Goal: Task Accomplishment & Management: Use online tool/utility

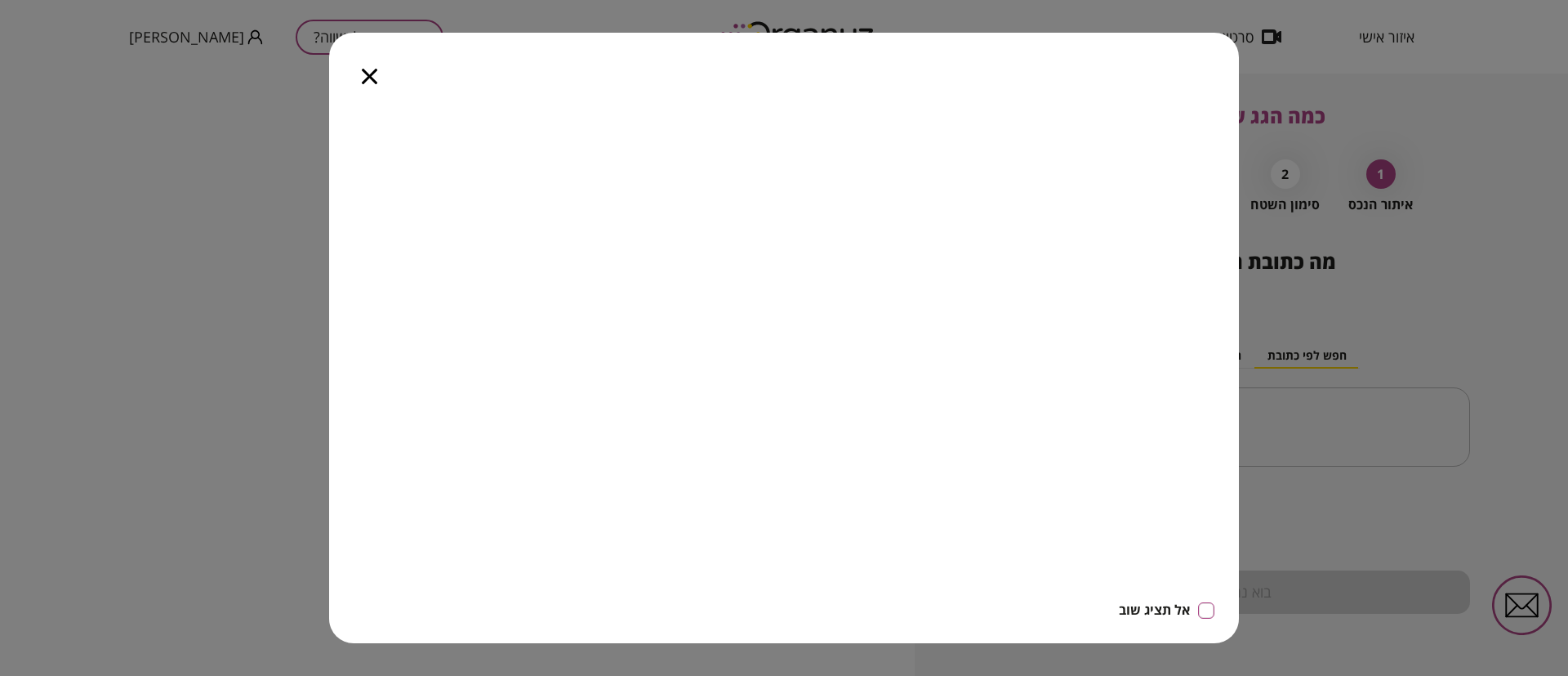
click at [371, 67] on div at bounding box center [369, 67] width 81 height 69
click at [371, 71] on icon "button" at bounding box center [369, 77] width 16 height 16
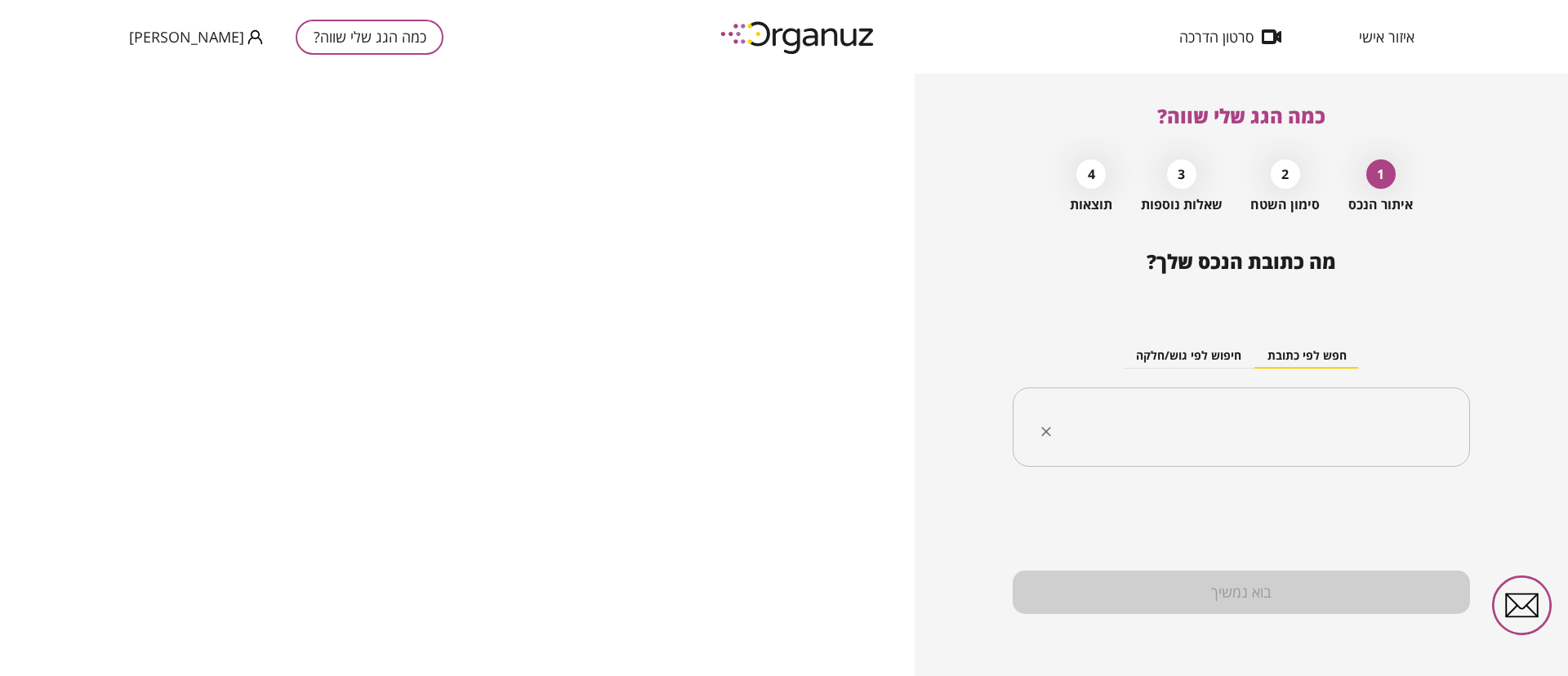
click at [1218, 415] on input "text" at bounding box center [1247, 427] width 406 height 41
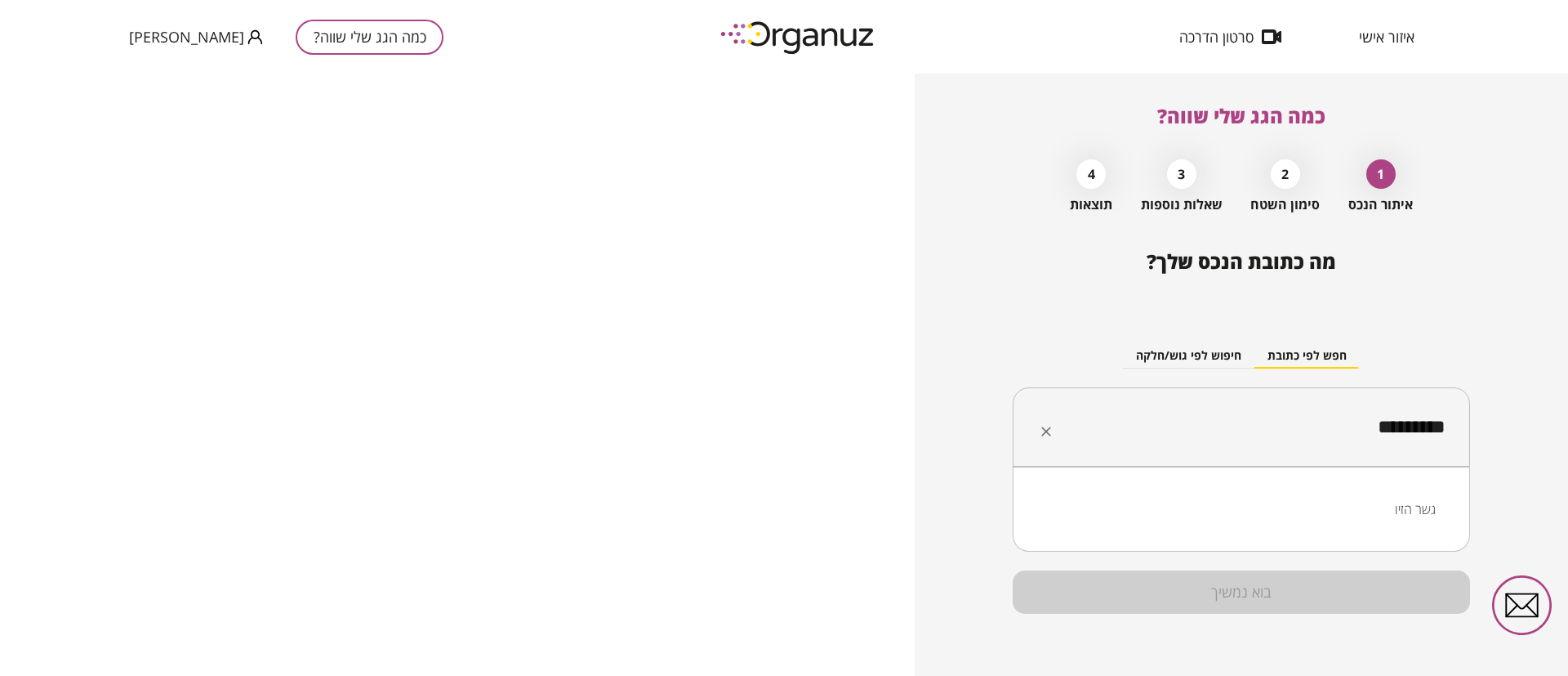
type input "********"
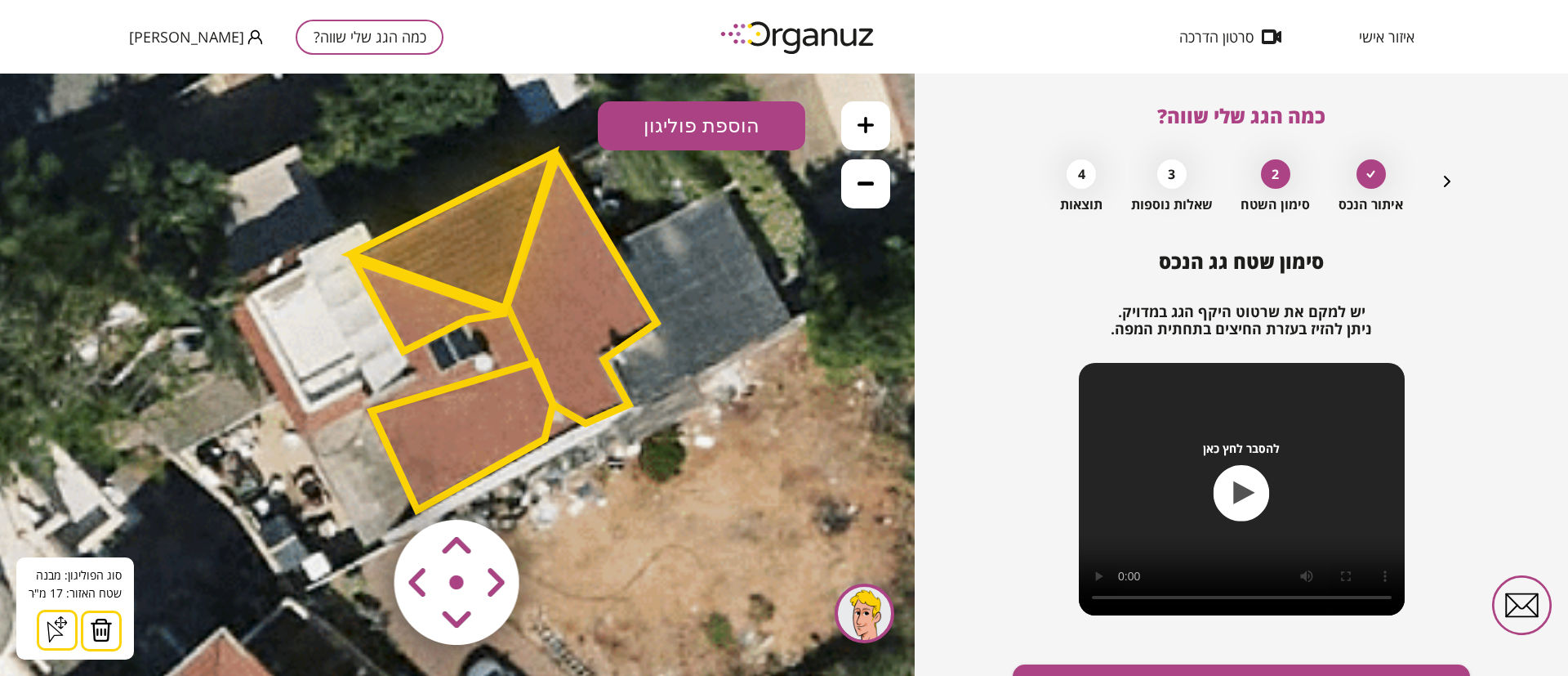
scroll to position [94, 0]
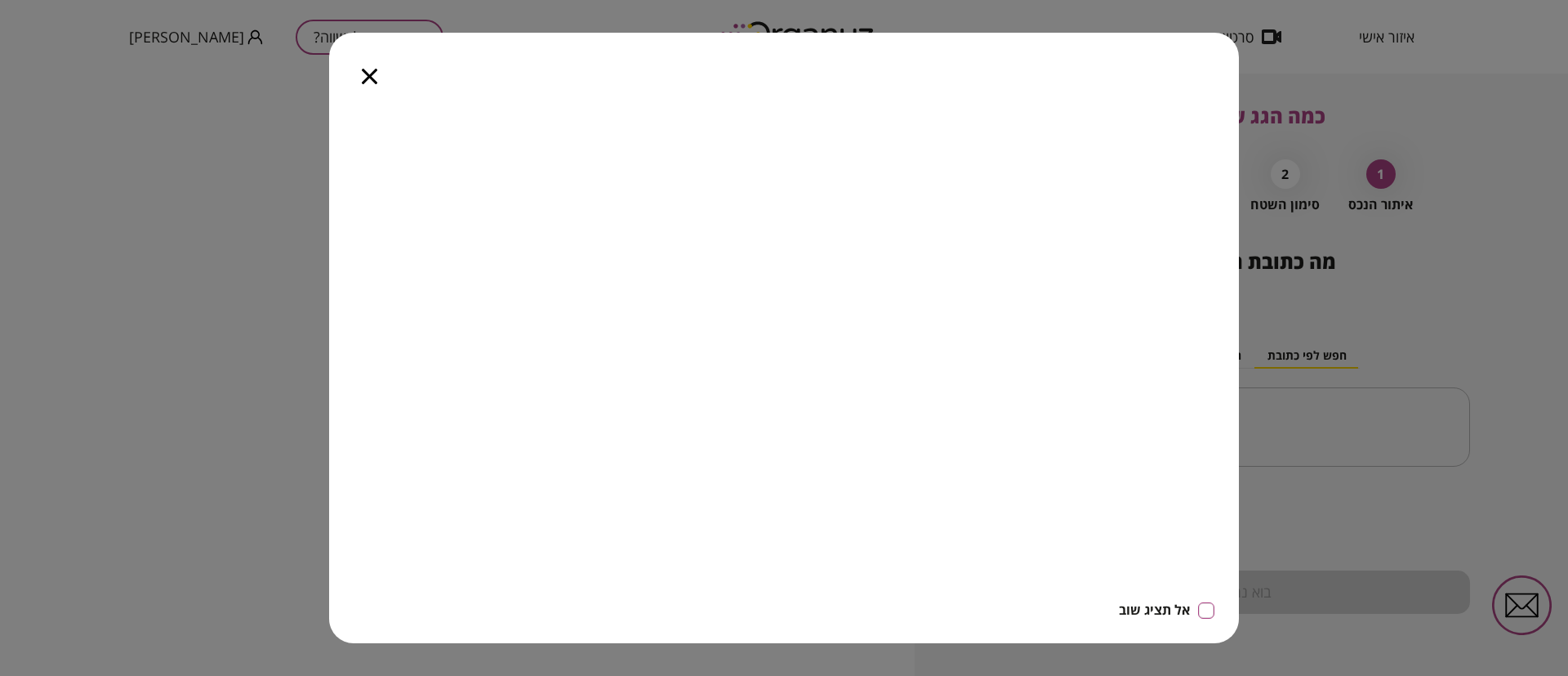
click at [363, 77] on icon "button" at bounding box center [369, 77] width 16 height 16
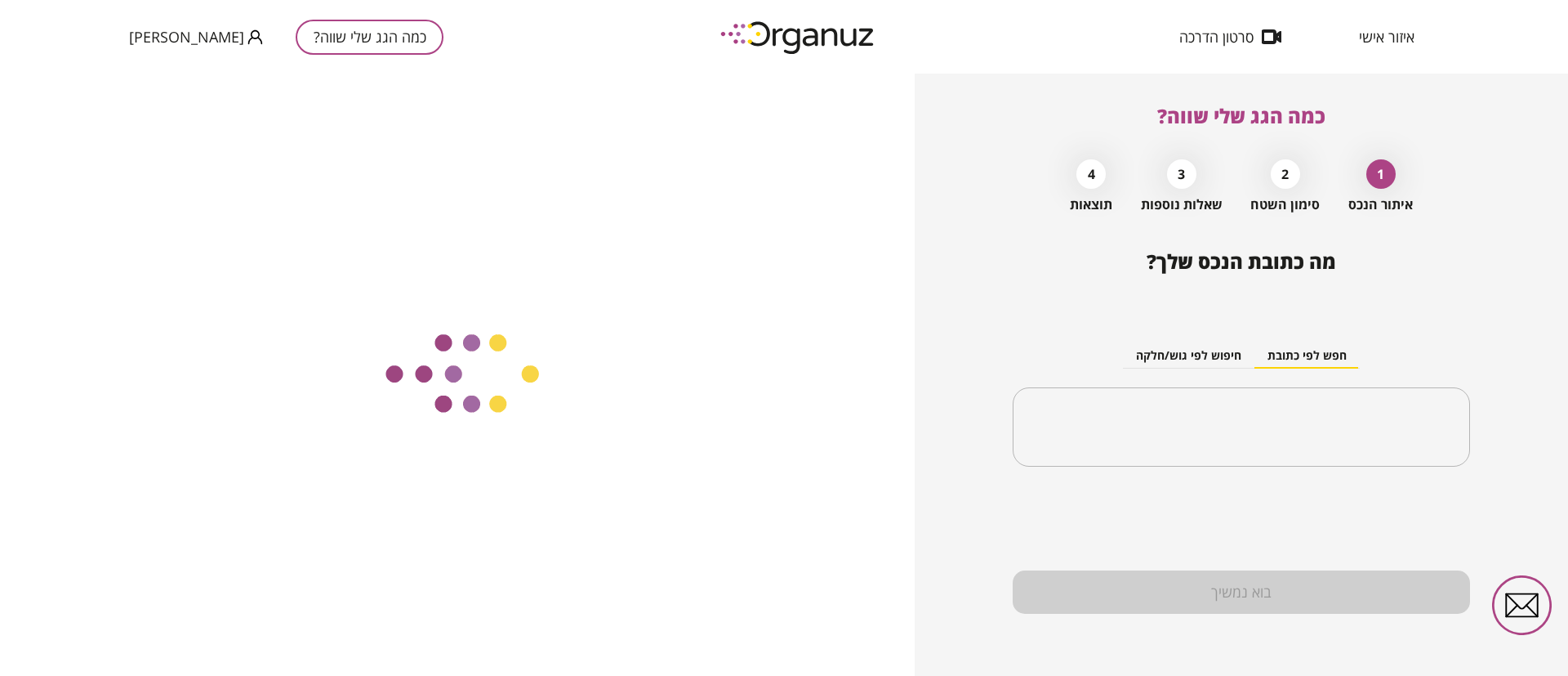
click at [1390, 44] on span "איזור אישי" at bounding box center [1387, 37] width 56 height 17
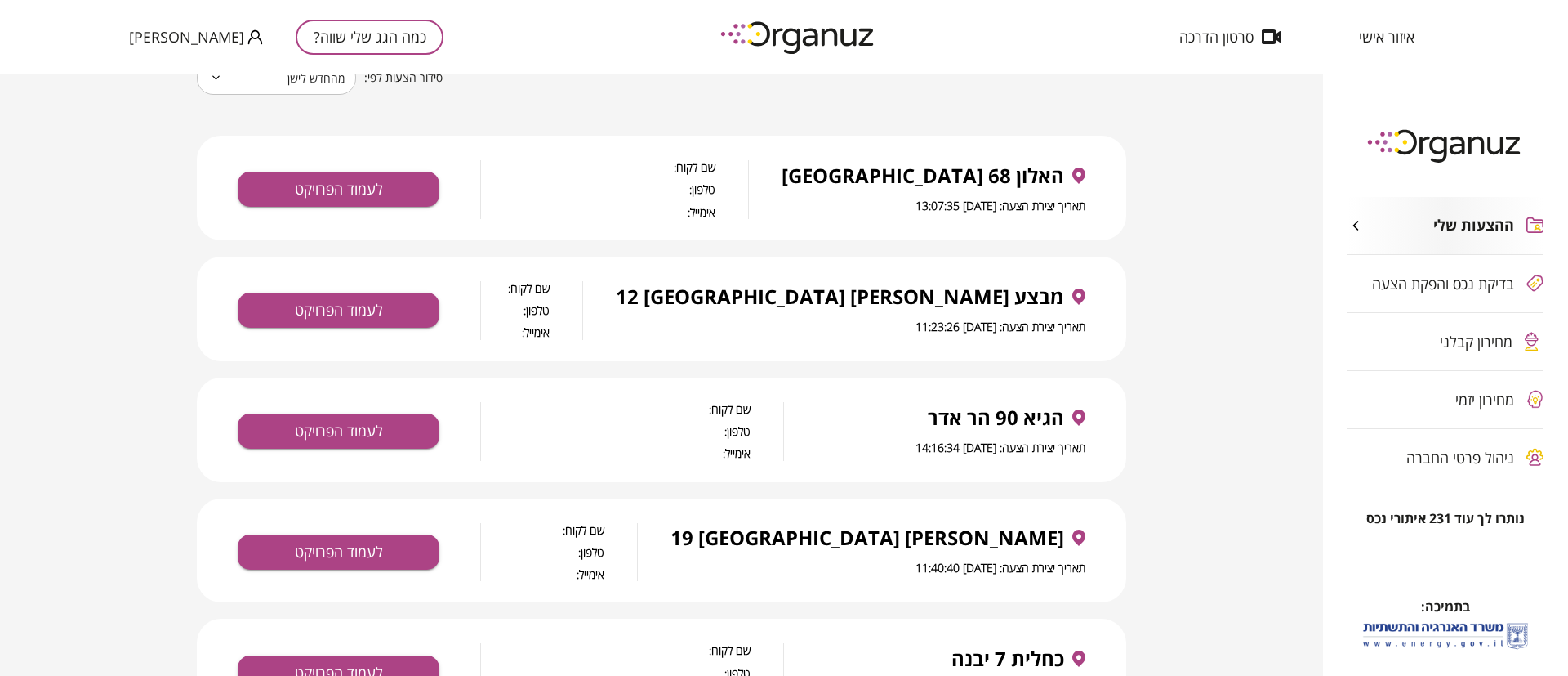
scroll to position [245, 0]
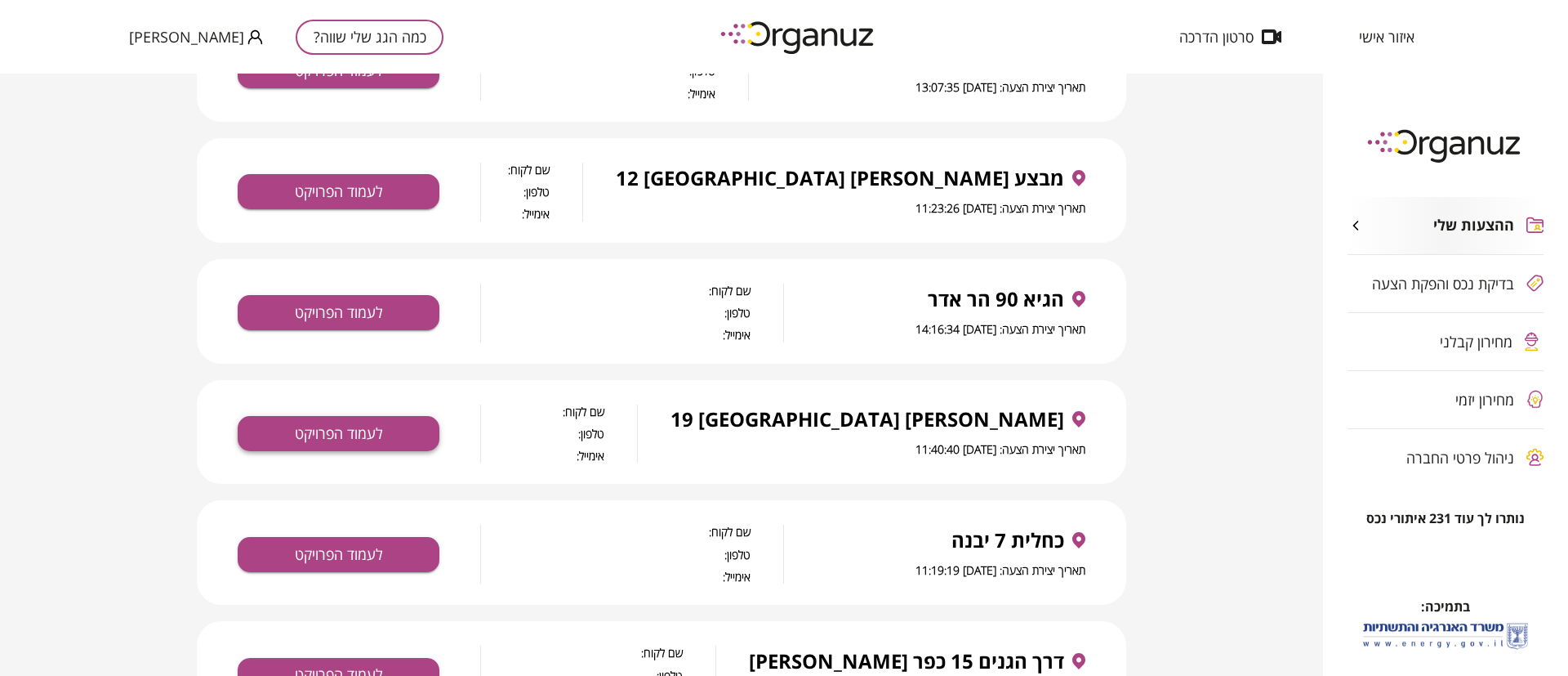
click at [421, 438] on button "לעמוד הפרויקט" at bounding box center [339, 433] width 202 height 35
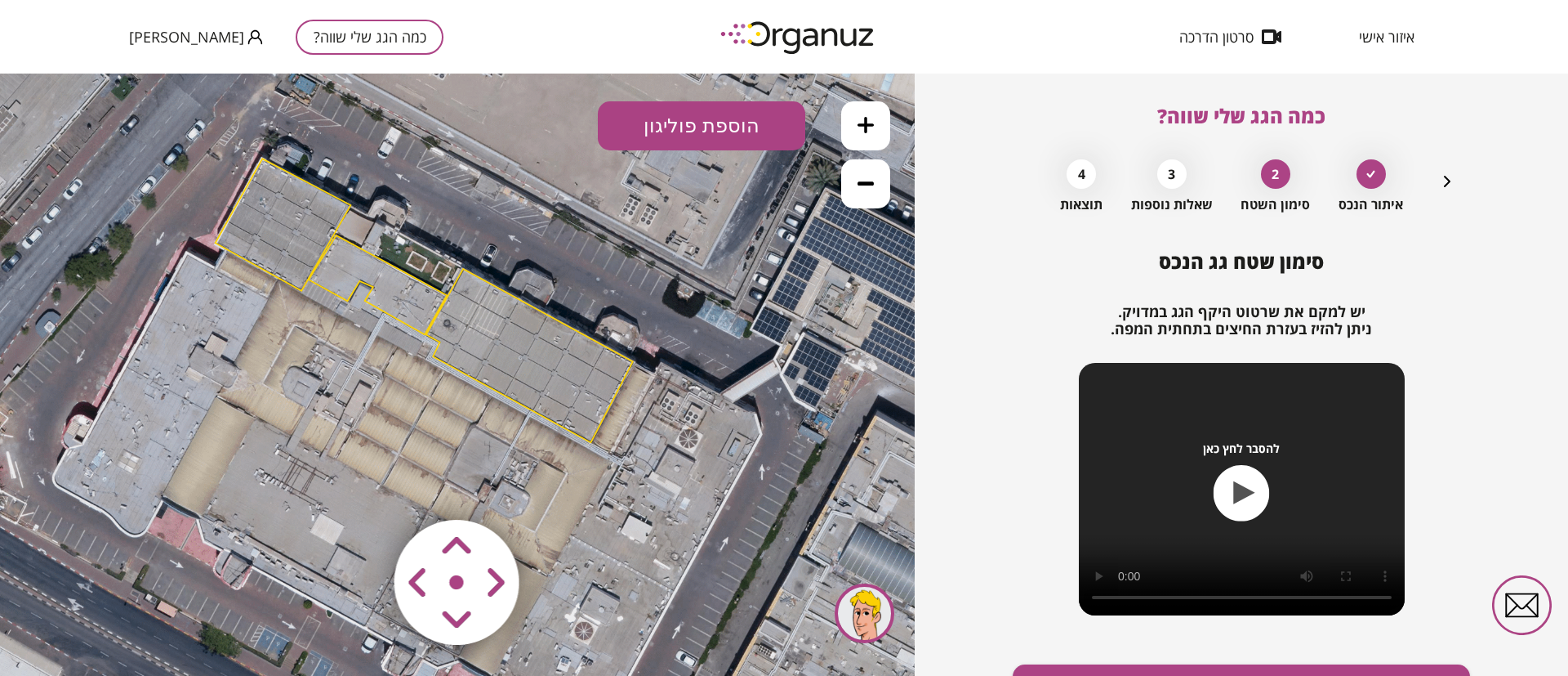
click at [866, 133] on button at bounding box center [865, 125] width 49 height 49
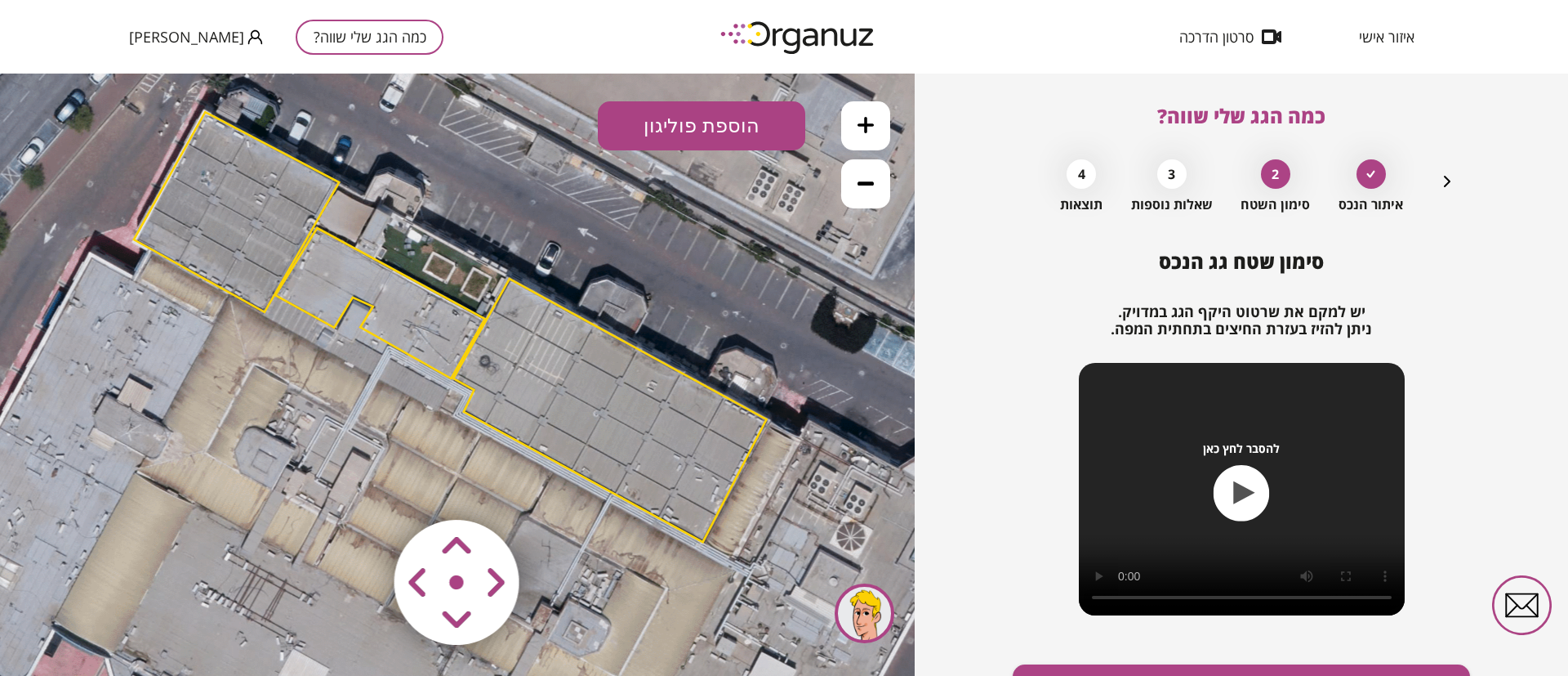
drag, startPoint x: 751, startPoint y: 341, endPoint x: 794, endPoint y: 405, distance: 77.1
click at [794, 405] on icon at bounding box center [427, 547] width 3234 height 3235
click at [719, 139] on button "הוספת פוליגון" at bounding box center [701, 125] width 207 height 49
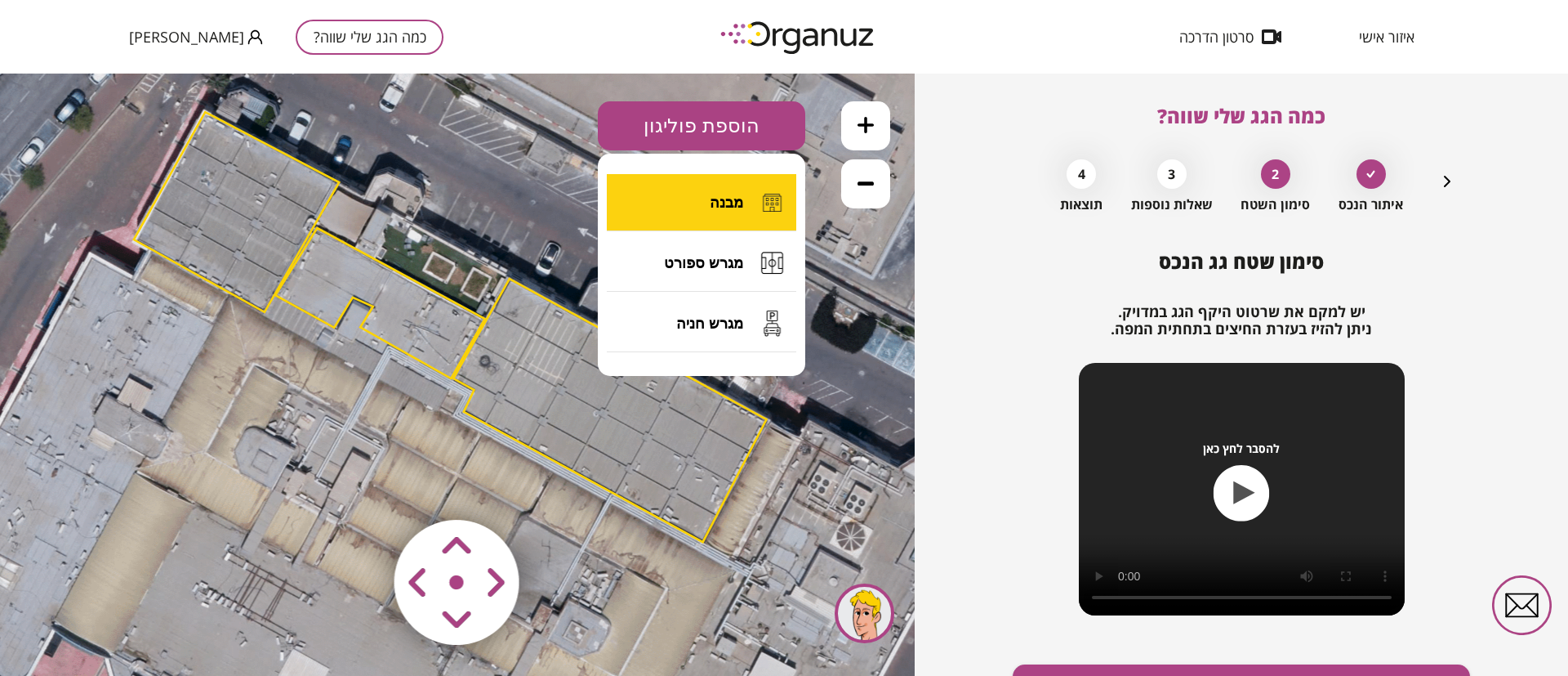
click at [714, 184] on button "מבנה" at bounding box center [702, 203] width 190 height 57
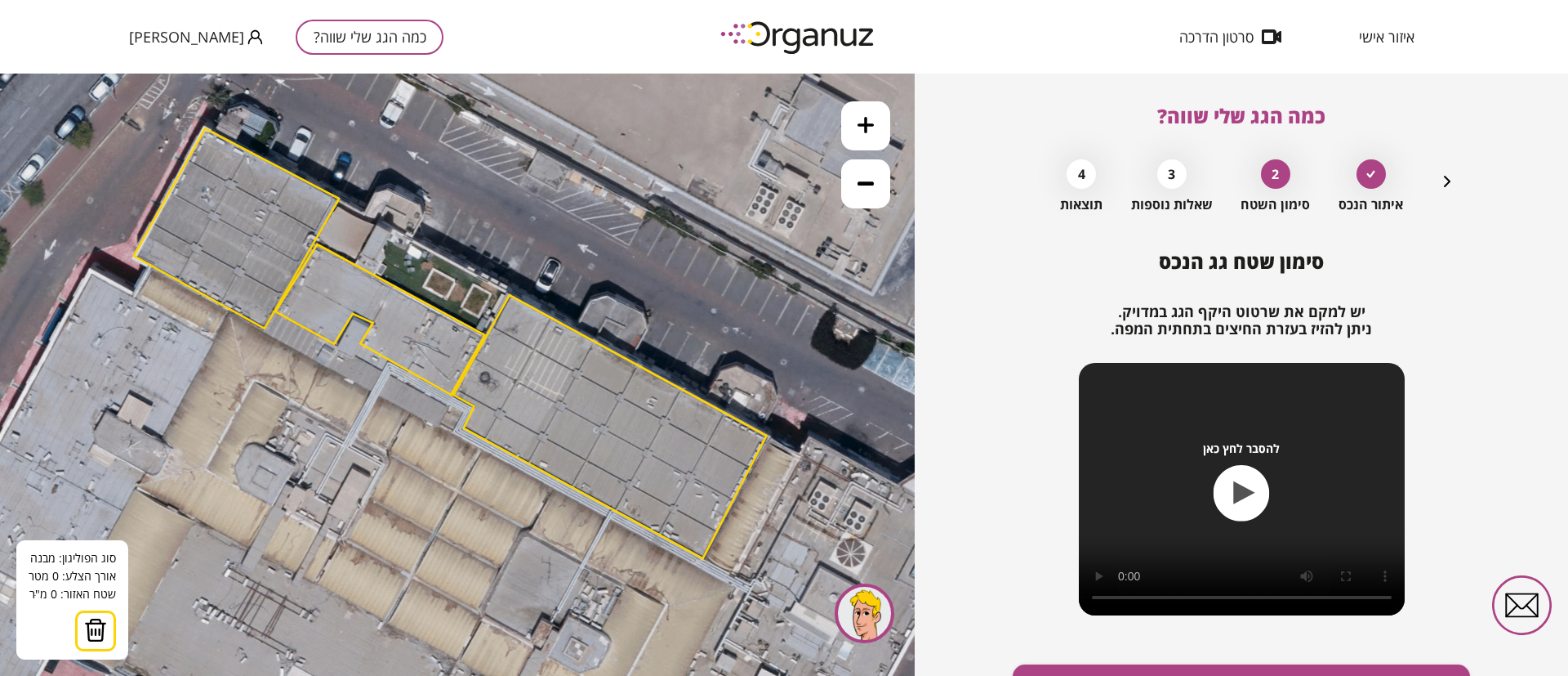
drag, startPoint x: 789, startPoint y: 291, endPoint x: 790, endPoint y: 307, distance: 16.0
click at [790, 307] on icon at bounding box center [427, 564] width 3234 height 3235
click at [862, 133] on button at bounding box center [865, 125] width 49 height 49
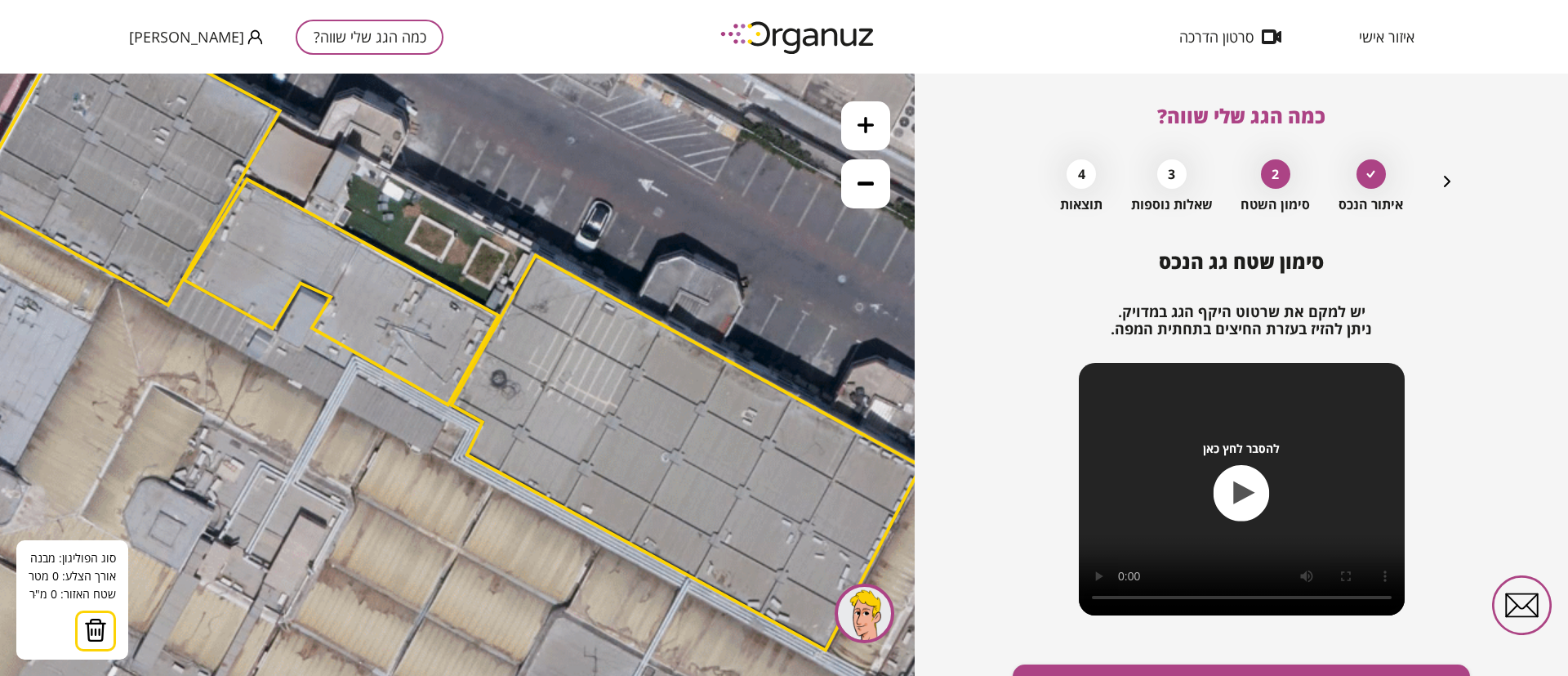
click at [862, 133] on button at bounding box center [865, 125] width 49 height 49
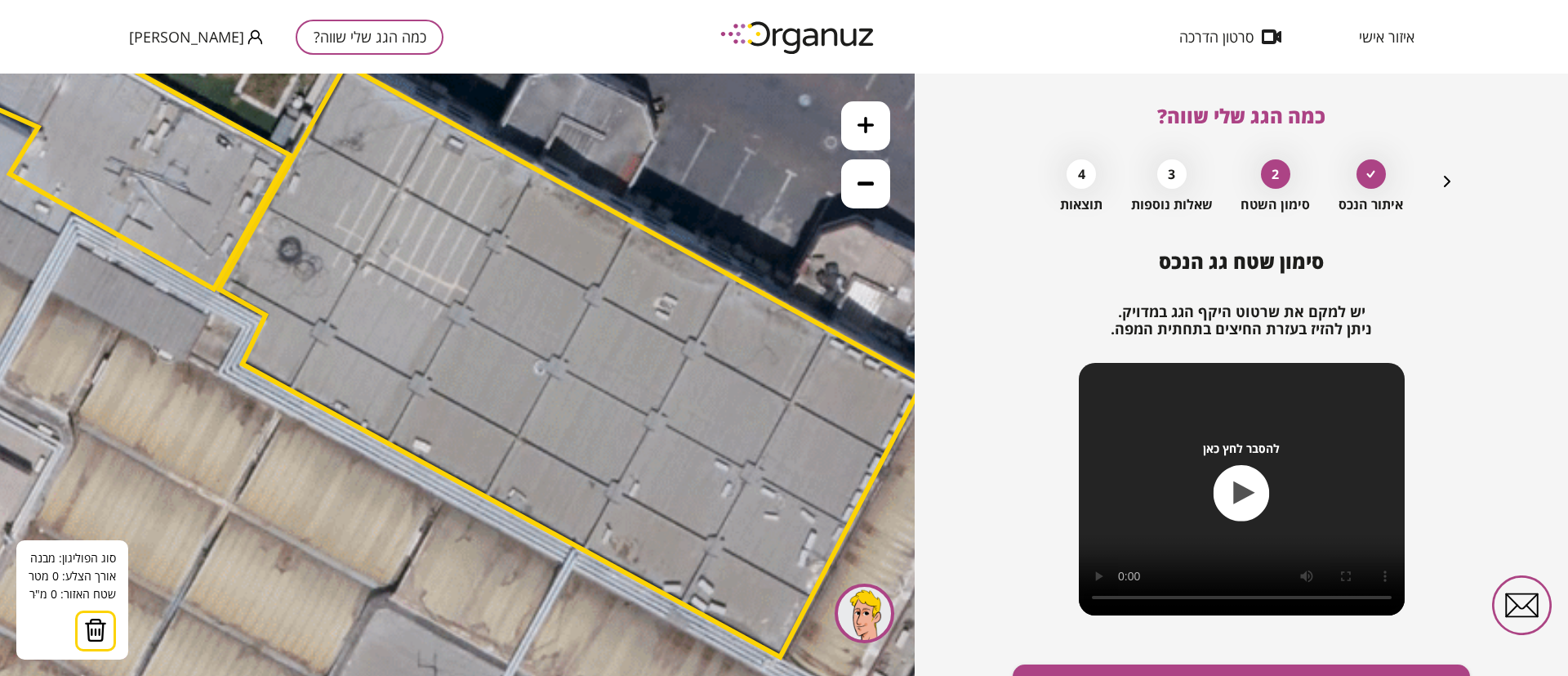
drag, startPoint x: 663, startPoint y: 407, endPoint x: 495, endPoint y: 314, distance: 192.0
click at [495, 314] on polygon at bounding box center [570, 360] width 704 height 592
click at [878, 116] on button at bounding box center [865, 125] width 49 height 49
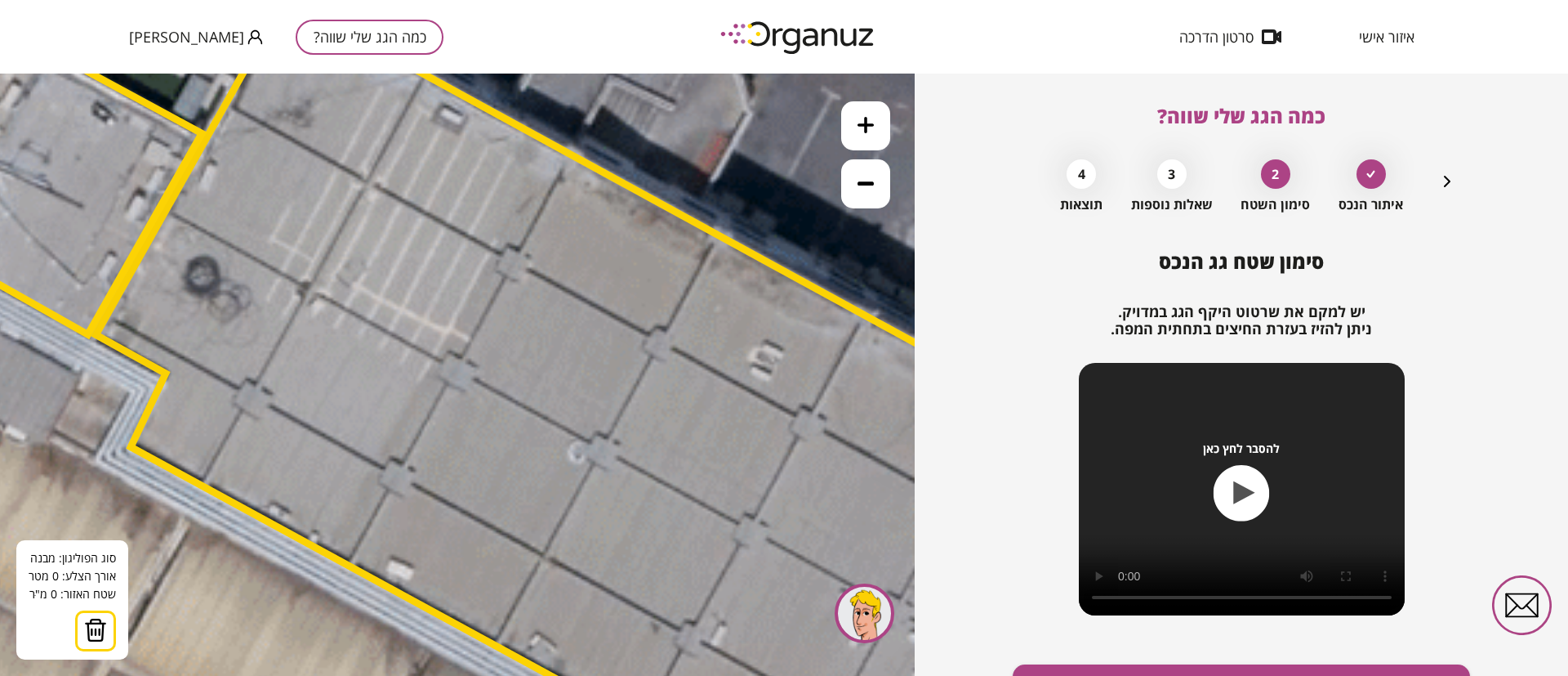
drag, startPoint x: 699, startPoint y: 247, endPoint x: 695, endPoint y: 335, distance: 88.1
click at [695, 335] on polygon at bounding box center [624, 442] width 1057 height 888
click at [873, 119] on icon at bounding box center [865, 125] width 17 height 17
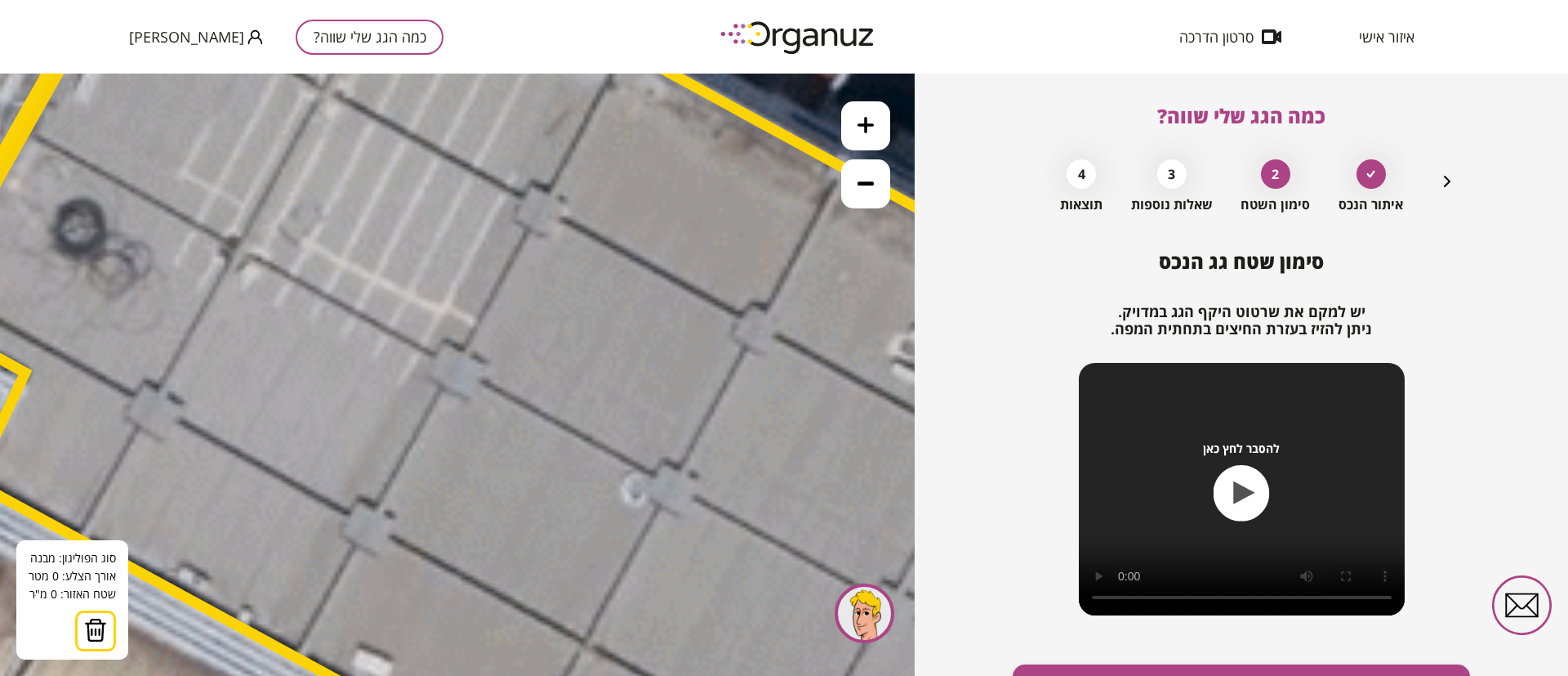
click at [873, 119] on icon at bounding box center [865, 125] width 17 height 17
click at [861, 186] on icon at bounding box center [865, 183] width 17 height 17
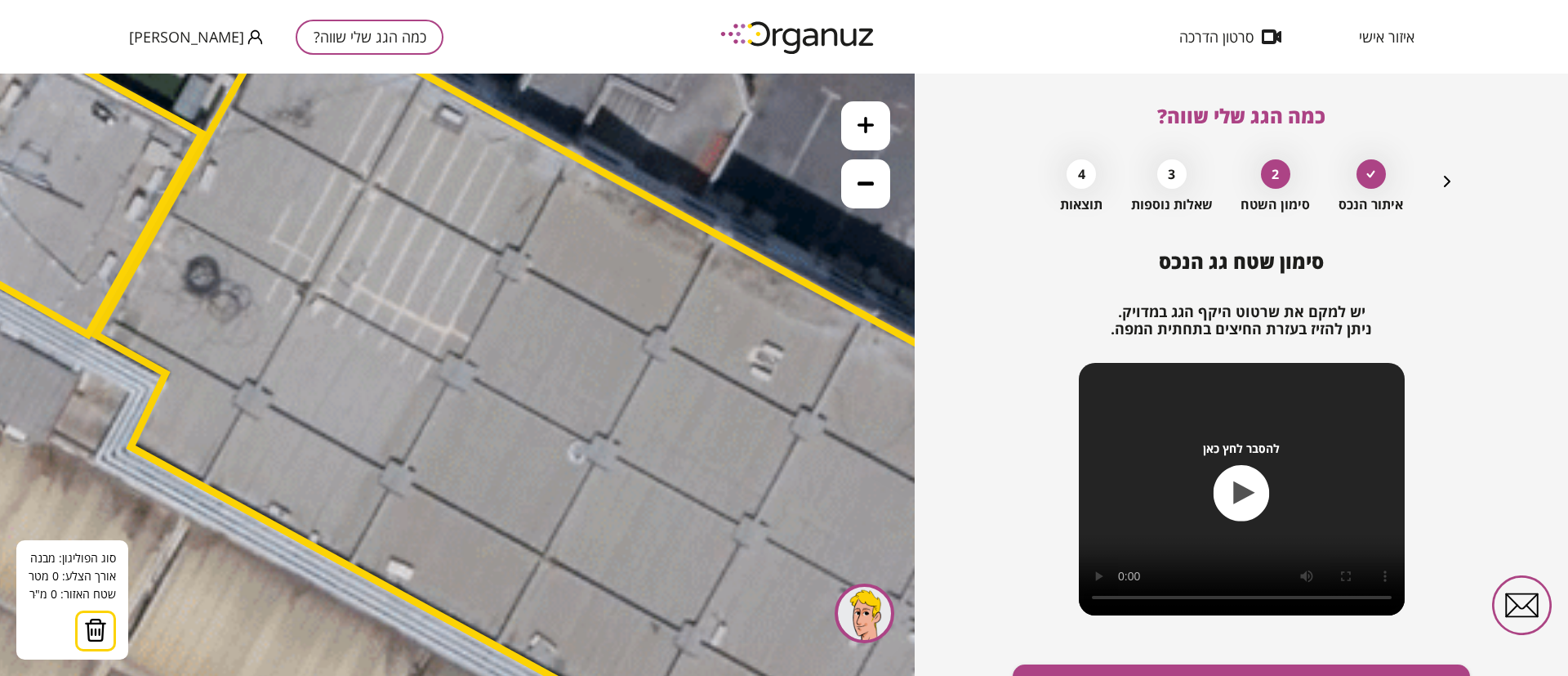
click at [861, 186] on icon at bounding box center [865, 183] width 17 height 17
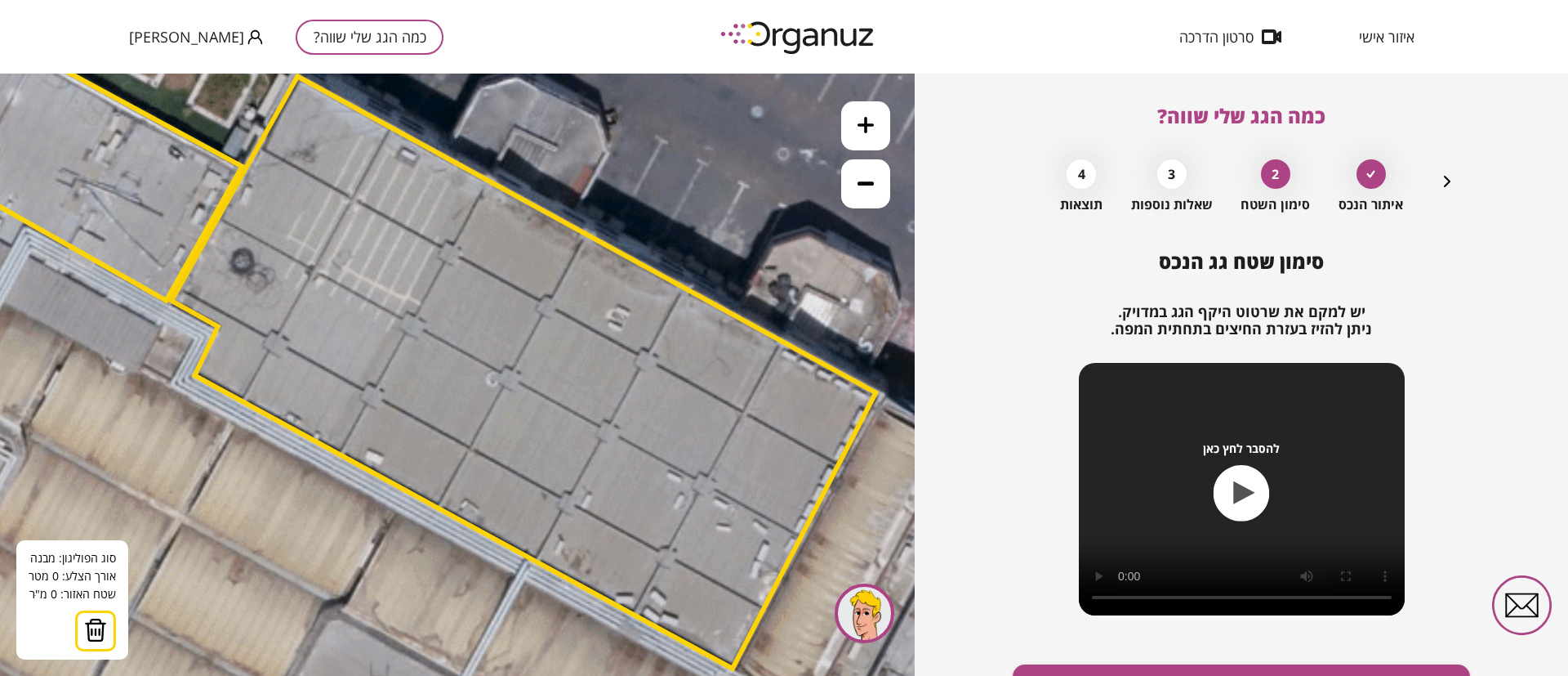
drag, startPoint x: 824, startPoint y: 317, endPoint x: 780, endPoint y: 269, distance: 65.1
click at [780, 269] on icon at bounding box center [112, 680] width 7275 height 7279
click at [861, 171] on button at bounding box center [865, 184] width 49 height 49
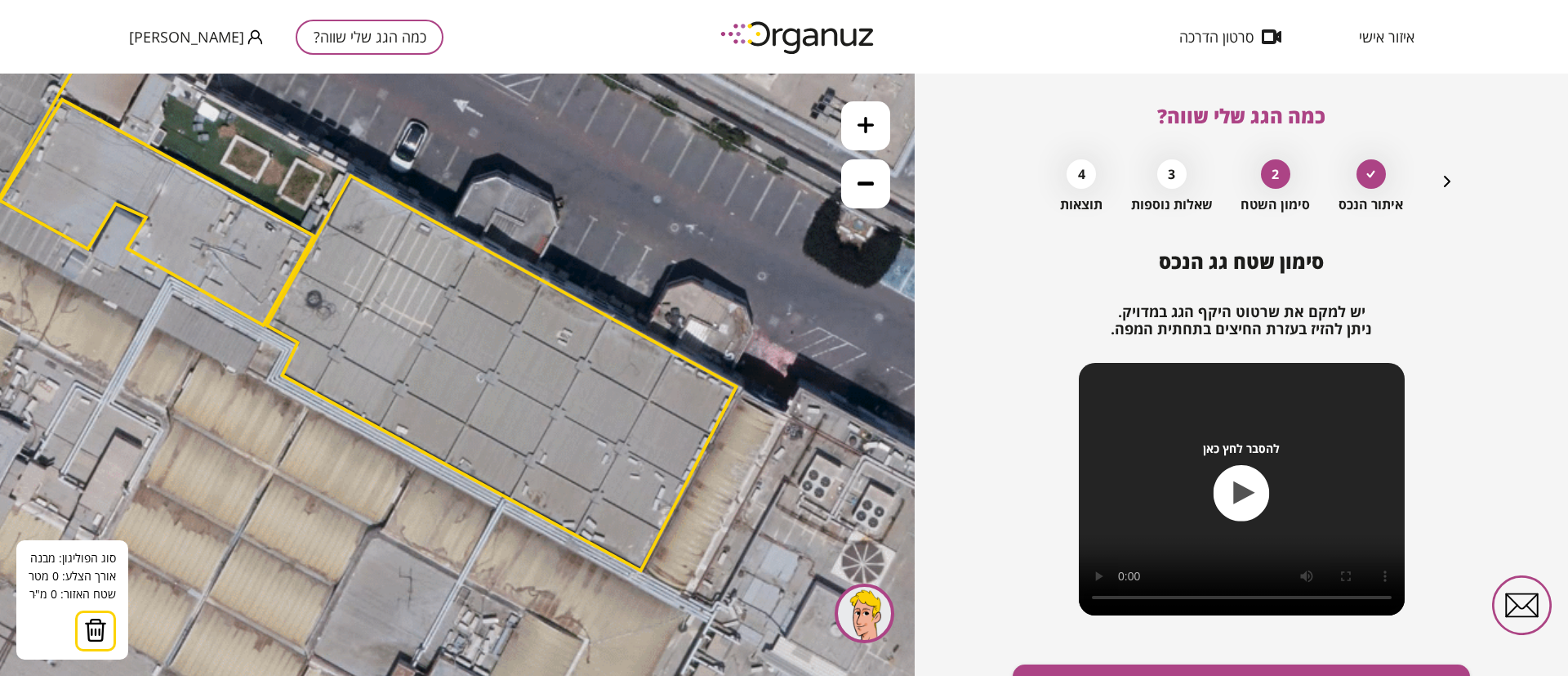
click at [861, 171] on button at bounding box center [865, 184] width 49 height 49
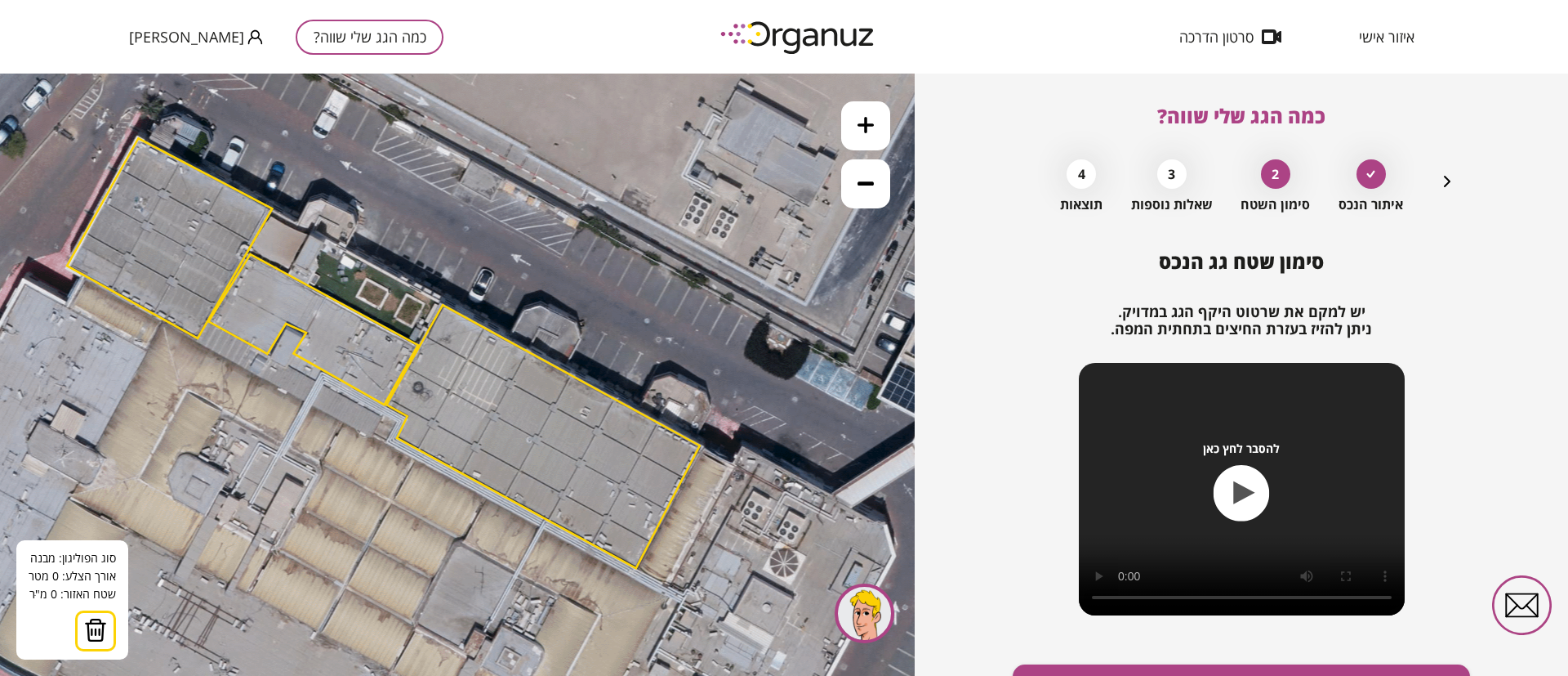
drag, startPoint x: 720, startPoint y: 265, endPoint x: 770, endPoint y: 320, distance: 74.3
click at [770, 320] on icon at bounding box center [361, 573] width 3234 height 3235
